Goal: Check status

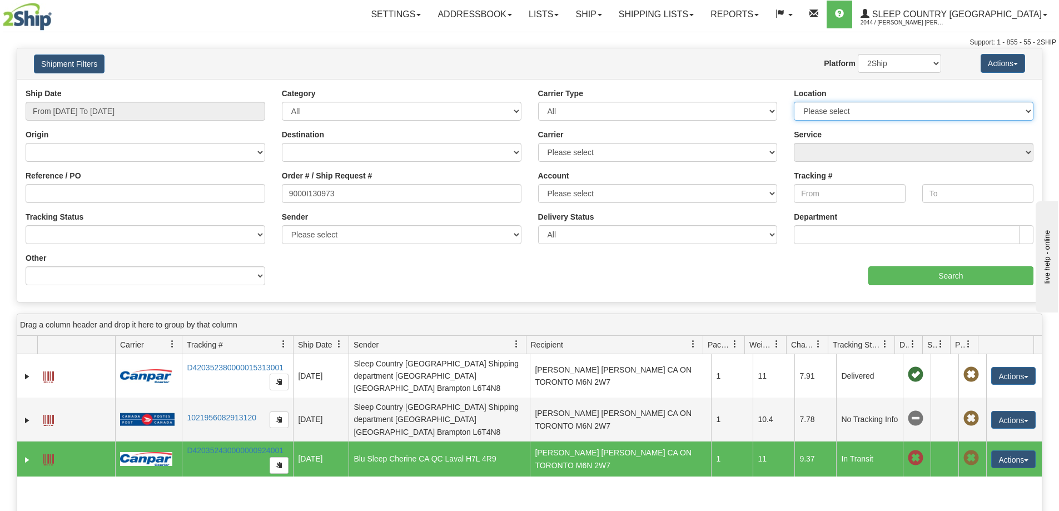
click at [840, 104] on select "Please select [GEOGRAPHIC_DATA] 921 922 93 94 97 390 915 916 98 902 95 96 90 91…" at bounding box center [914, 111] width 240 height 19
click at [959, 70] on div "Actions Save Grid Layout Remove Grid Layout Track Selected Track All Export to …" at bounding box center [991, 63] width 84 height 19
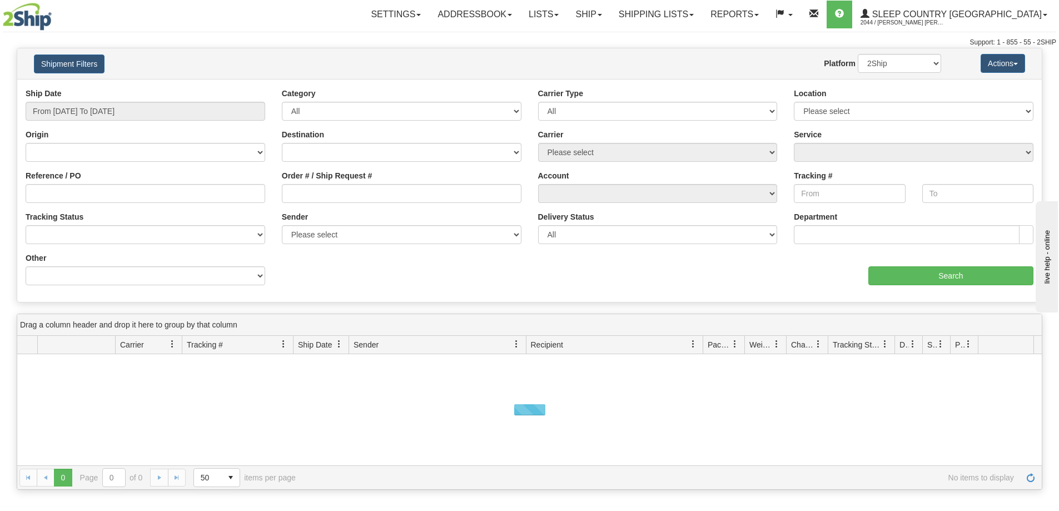
click at [840, 98] on div "Location Please select Old Toronto DC 921 922 93 94 97 390 915 916 98 902 95 96…" at bounding box center [914, 104] width 240 height 33
click at [845, 112] on select "Please select [GEOGRAPHIC_DATA] 921 922 93 94 97 390 915 916 98 902 95 96 90 91…" at bounding box center [914, 111] width 240 height 19
